Goal: Find contact information: Find contact information

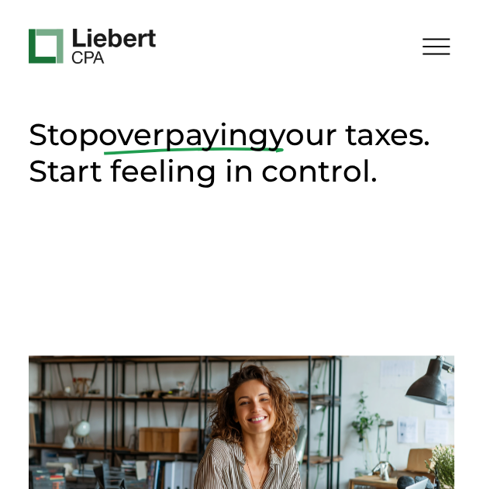
click at [432, 41] on div at bounding box center [436, 46] width 27 height 27
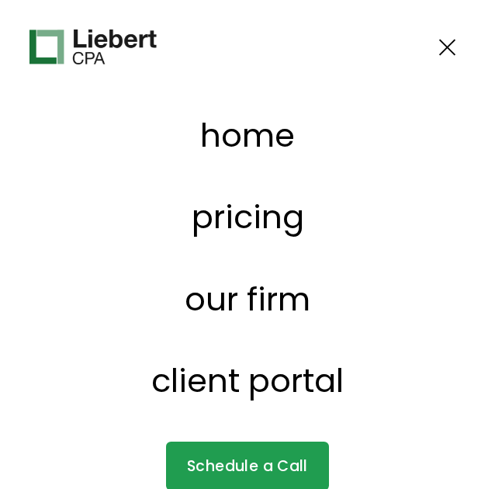
scroll to position [31, 0]
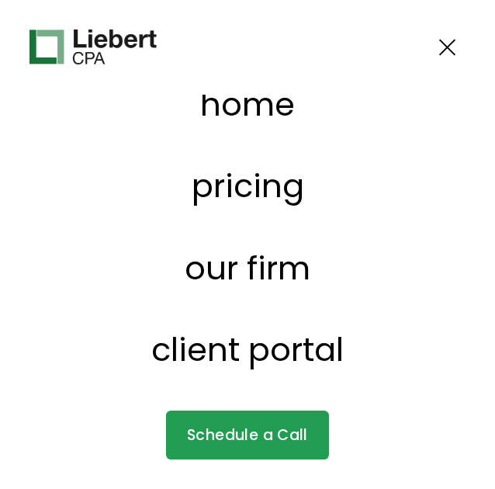
click at [264, 271] on link "our firm" at bounding box center [248, 267] width 126 height 33
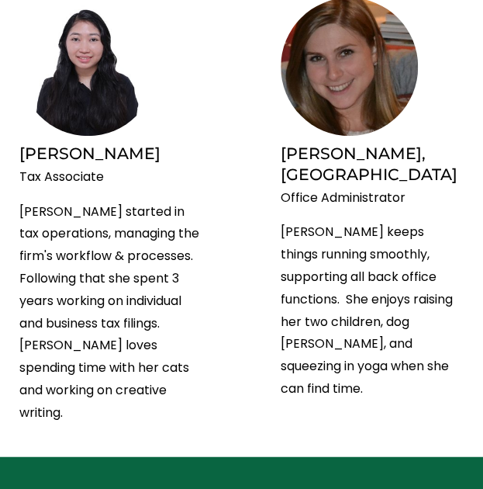
scroll to position [4509, 0]
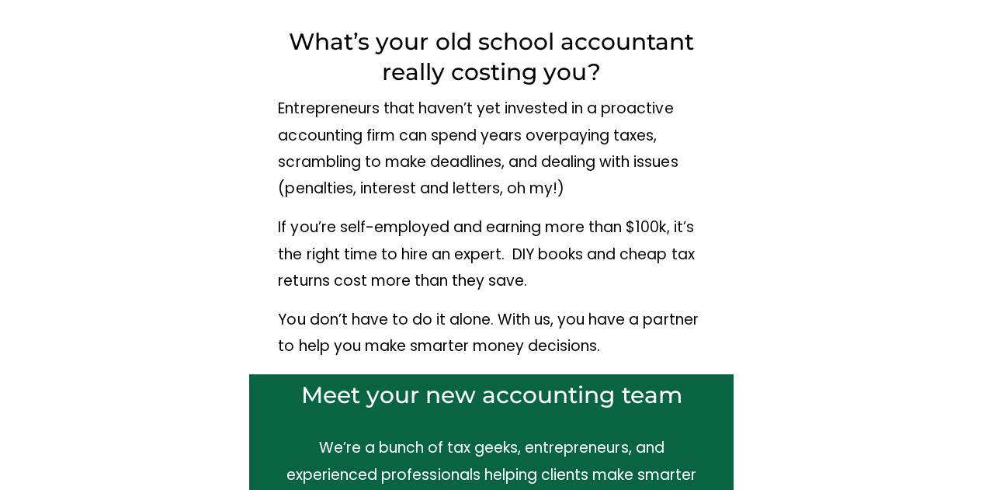
scroll to position [0, 0]
